Goal: Task Accomplishment & Management: Manage account settings

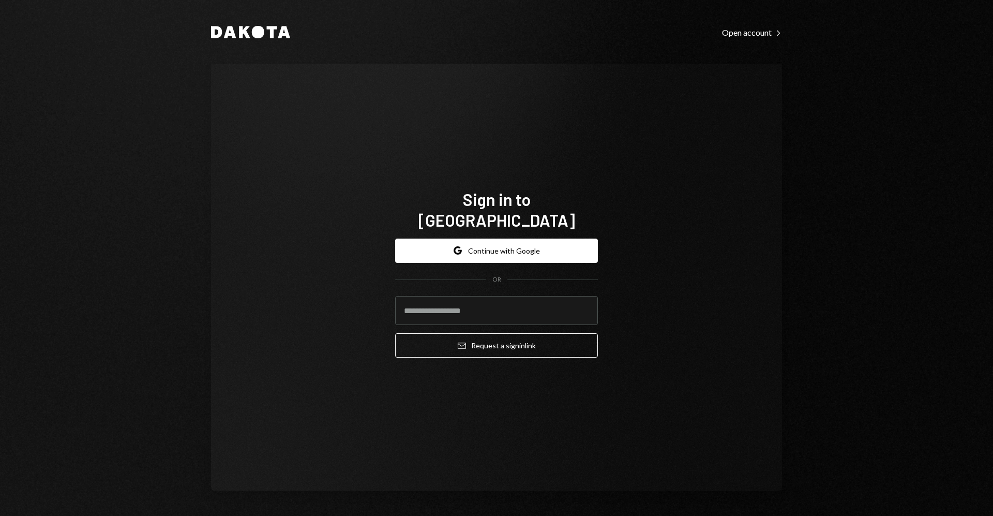
click at [523, 238] on button "Google Continue with Google" at bounding box center [496, 250] width 203 height 24
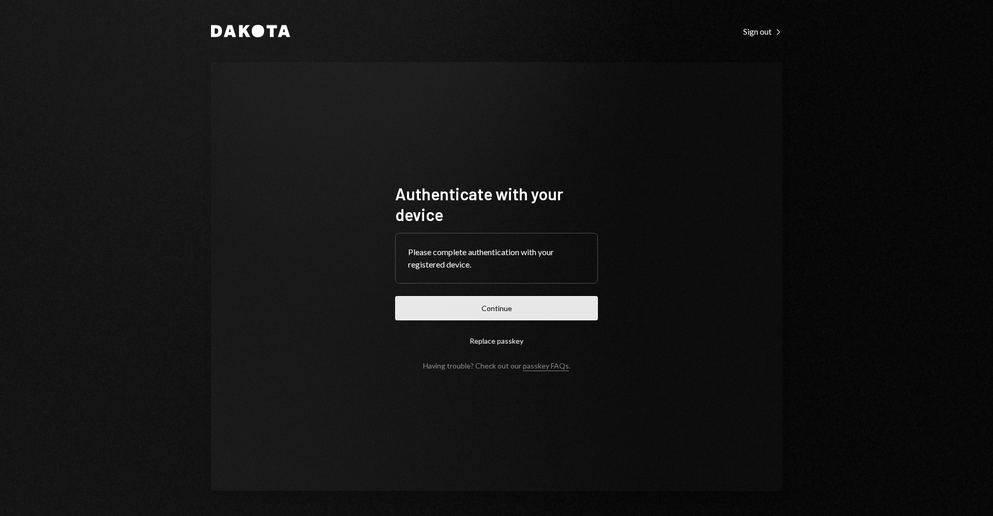
click at [519, 304] on button "Continue" at bounding box center [496, 308] width 203 height 24
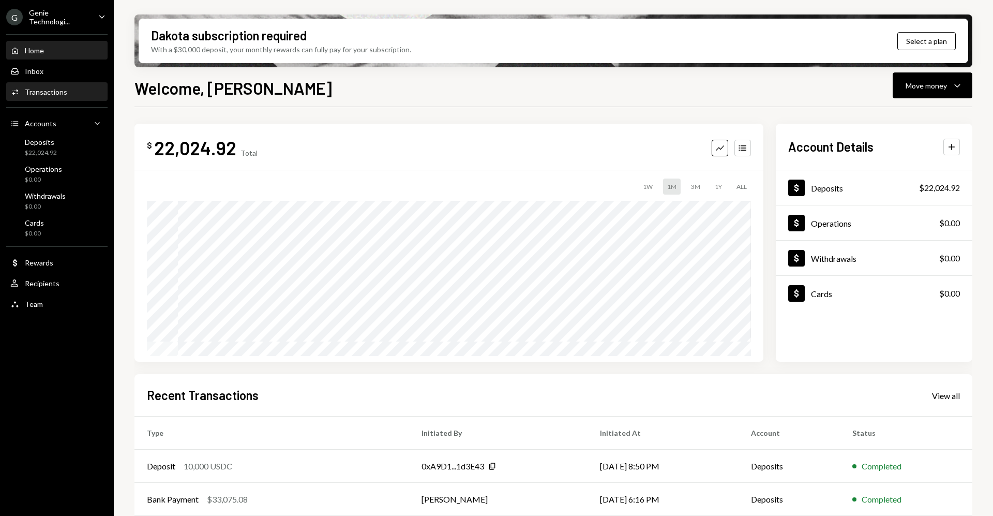
click at [43, 91] on div "Transactions" at bounding box center [46, 91] width 42 height 9
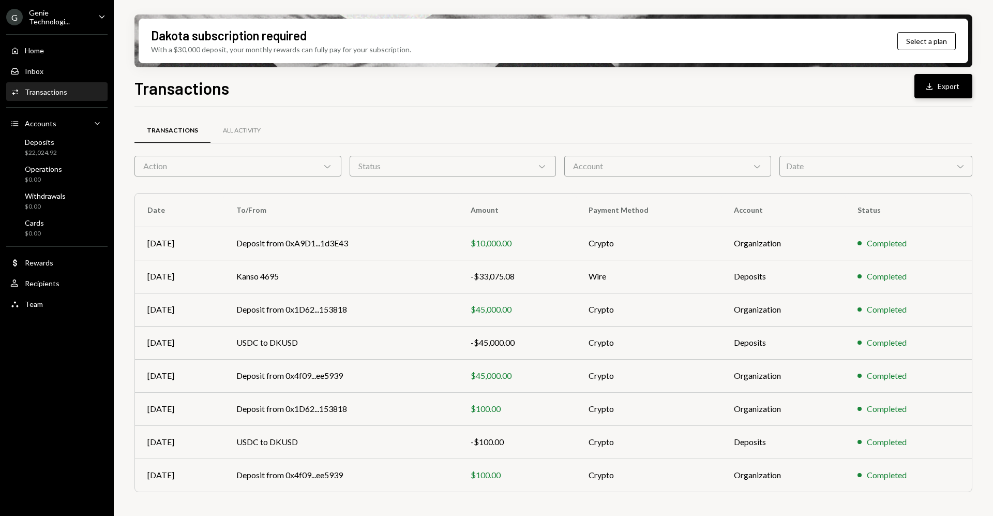
click at [924, 93] on button "Download Export" at bounding box center [944, 86] width 58 height 24
